Goal: Information Seeking & Learning: Learn about a topic

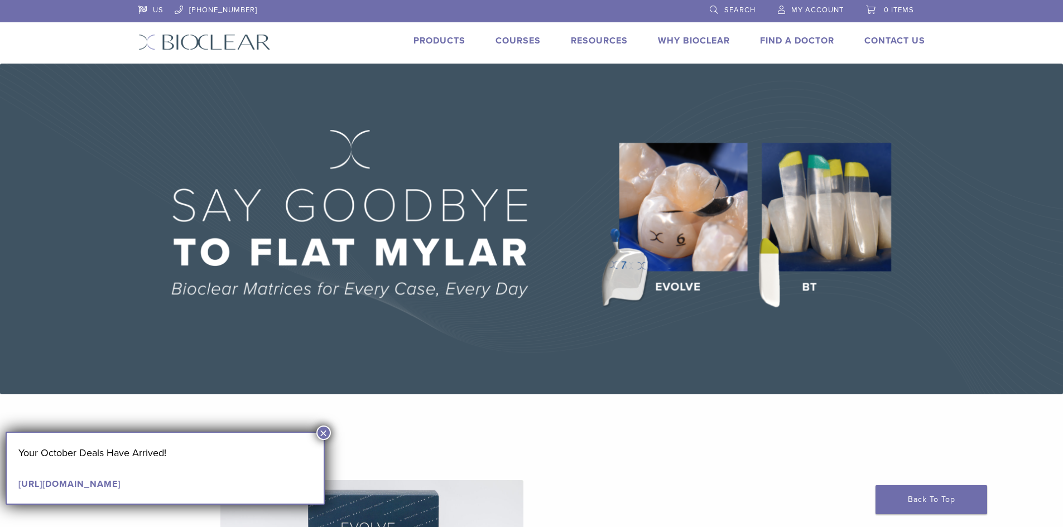
click at [443, 37] on link "Products" at bounding box center [440, 40] width 52 height 11
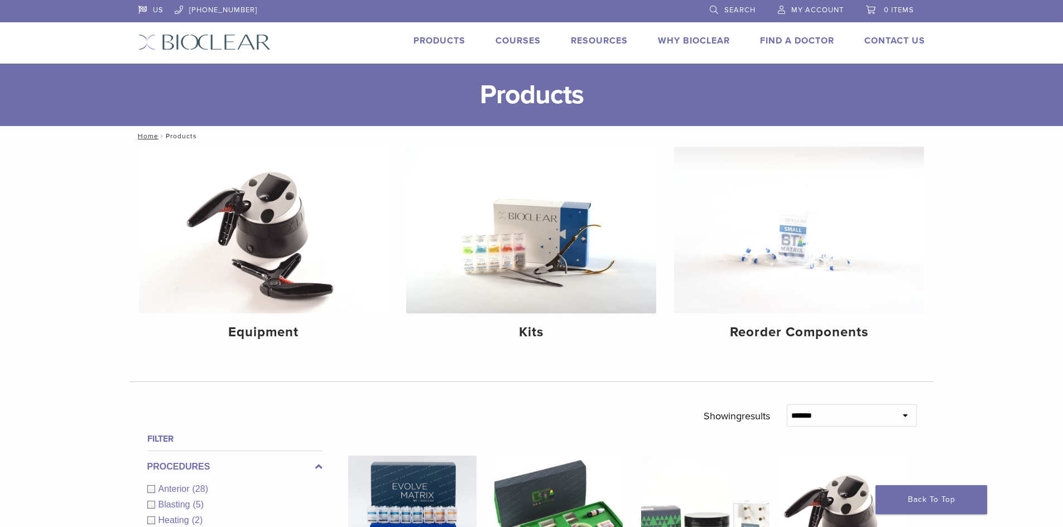
click at [515, 39] on link "Courses" at bounding box center [518, 40] width 45 height 11
